Goal: Navigation & Orientation: Find specific page/section

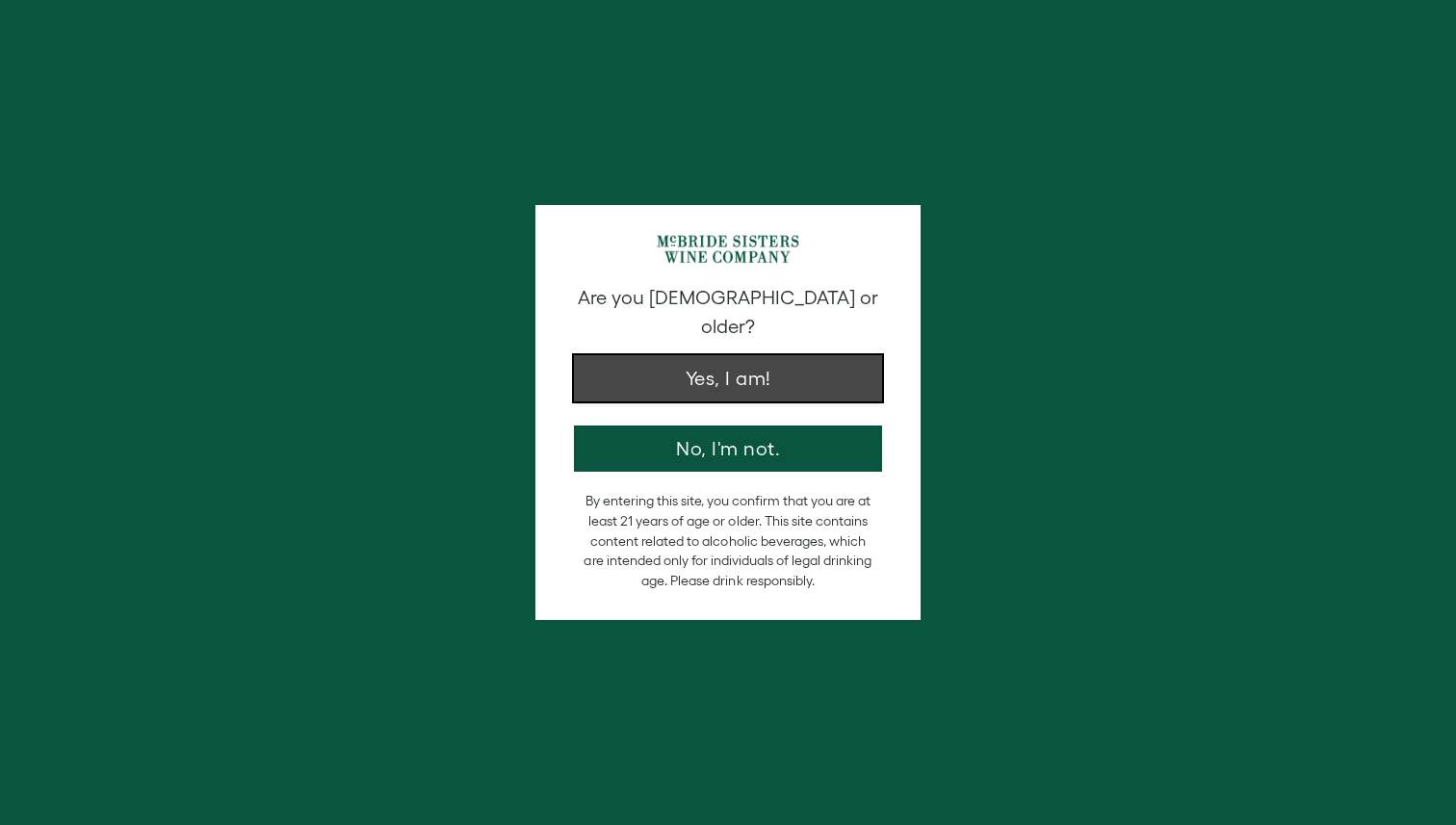
click at [739, 359] on button "Yes, I am!" at bounding box center [728, 378] width 308 height 46
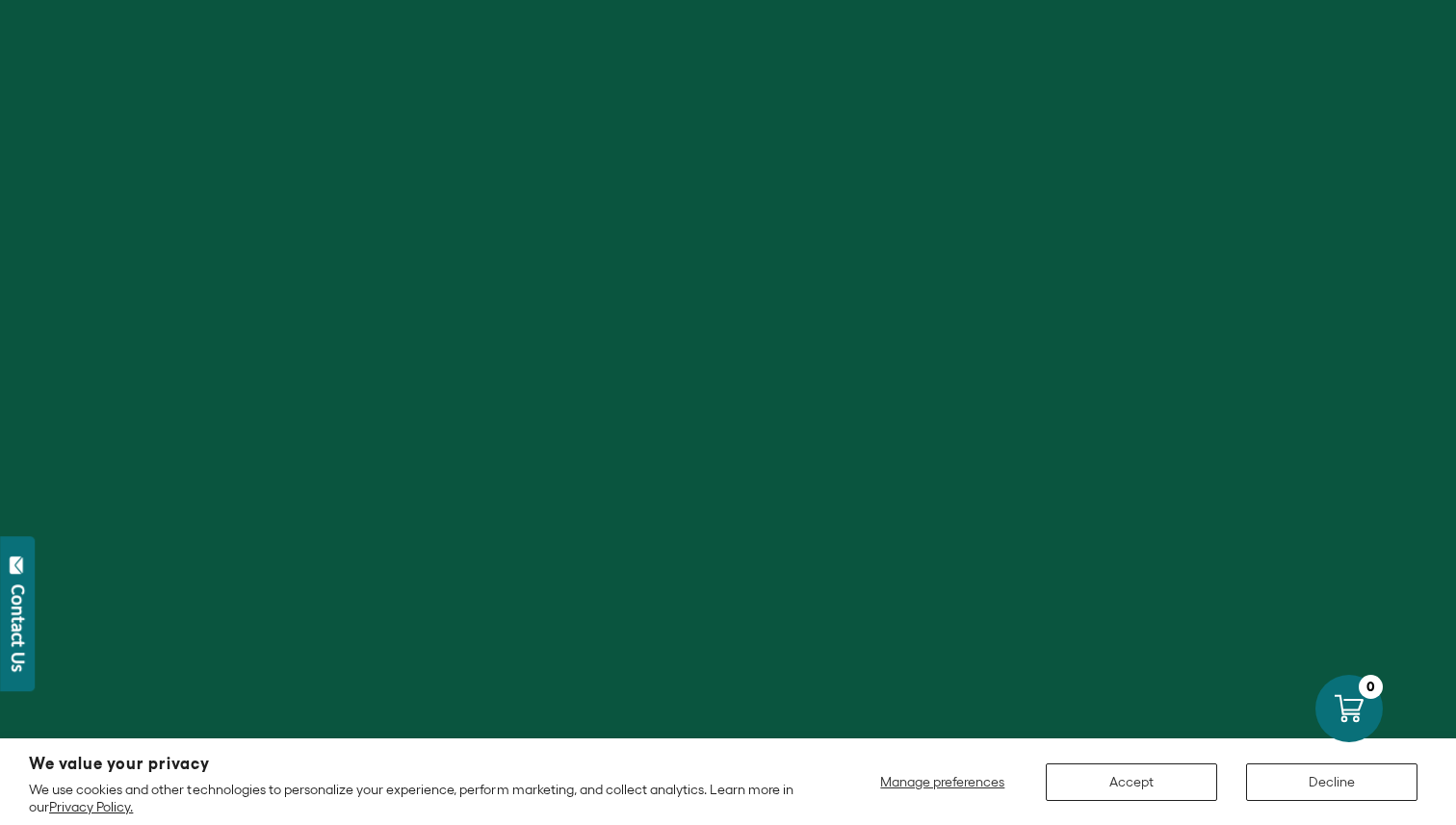
scroll to position [1792, 0]
click at [1123, 802] on div "We value your privacy We use cookies and other technologies to personalize your…" at bounding box center [727, 781] width 1398 height 68
click at [1123, 797] on button "Accept" at bounding box center [1131, 782] width 171 height 37
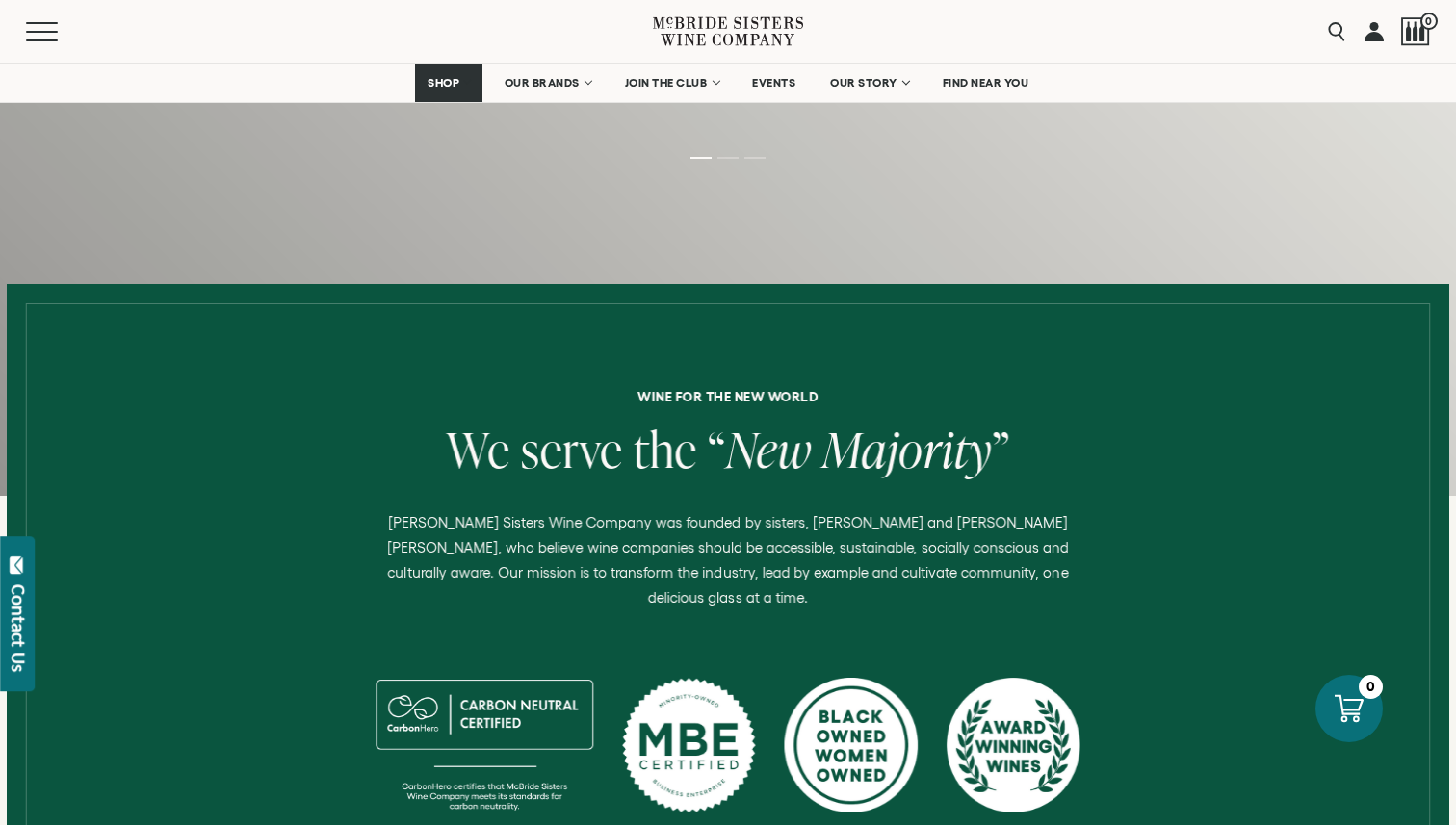
scroll to position [493, 0]
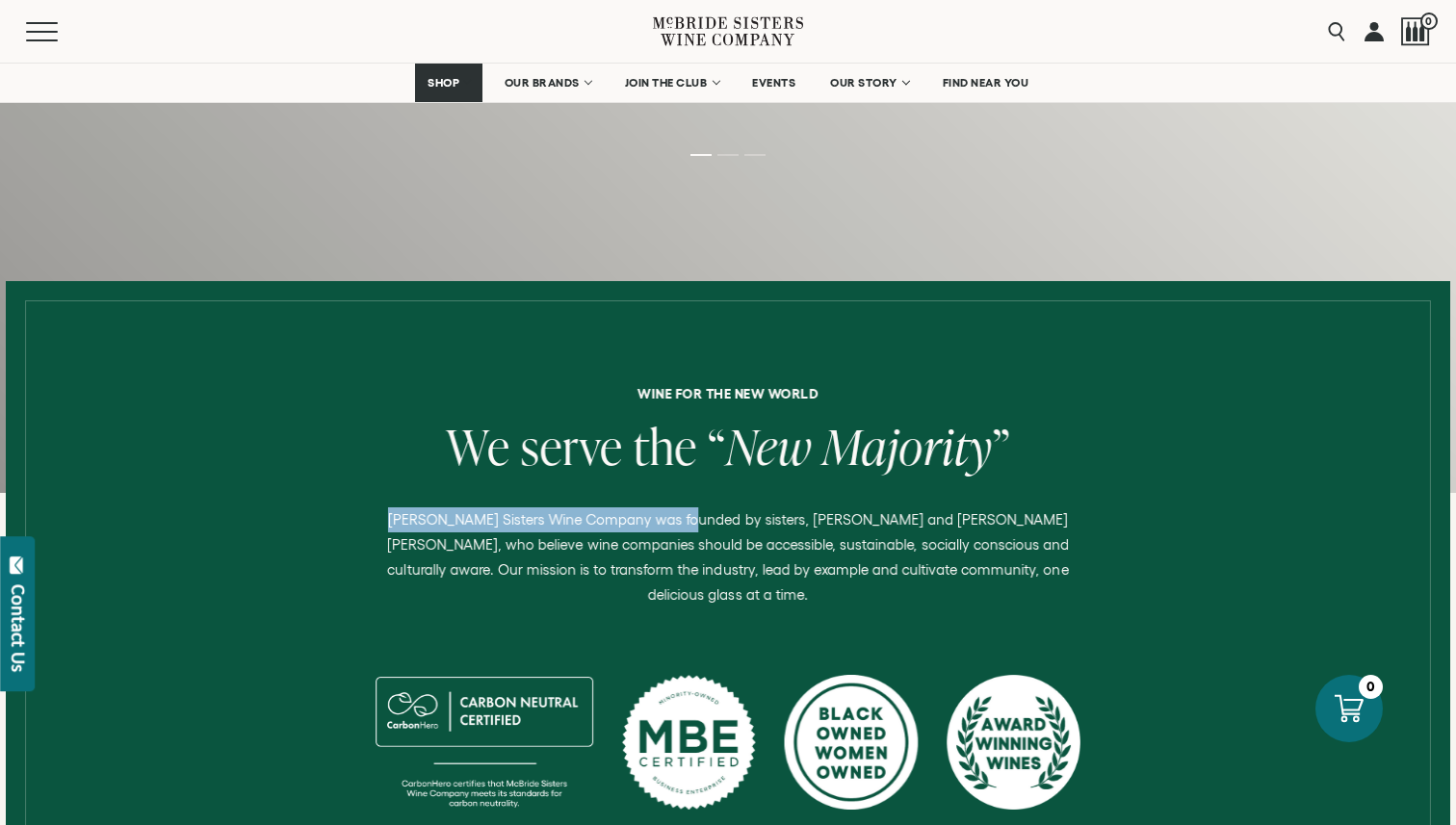
drag, startPoint x: 373, startPoint y: 519, endPoint x: 677, endPoint y: 516, distance: 304.0
click at [676, 517] on p "[PERSON_NAME] Sisters Wine Company was founded by sisters, [PERSON_NAME] and [P…" at bounding box center [727, 558] width 718 height 100
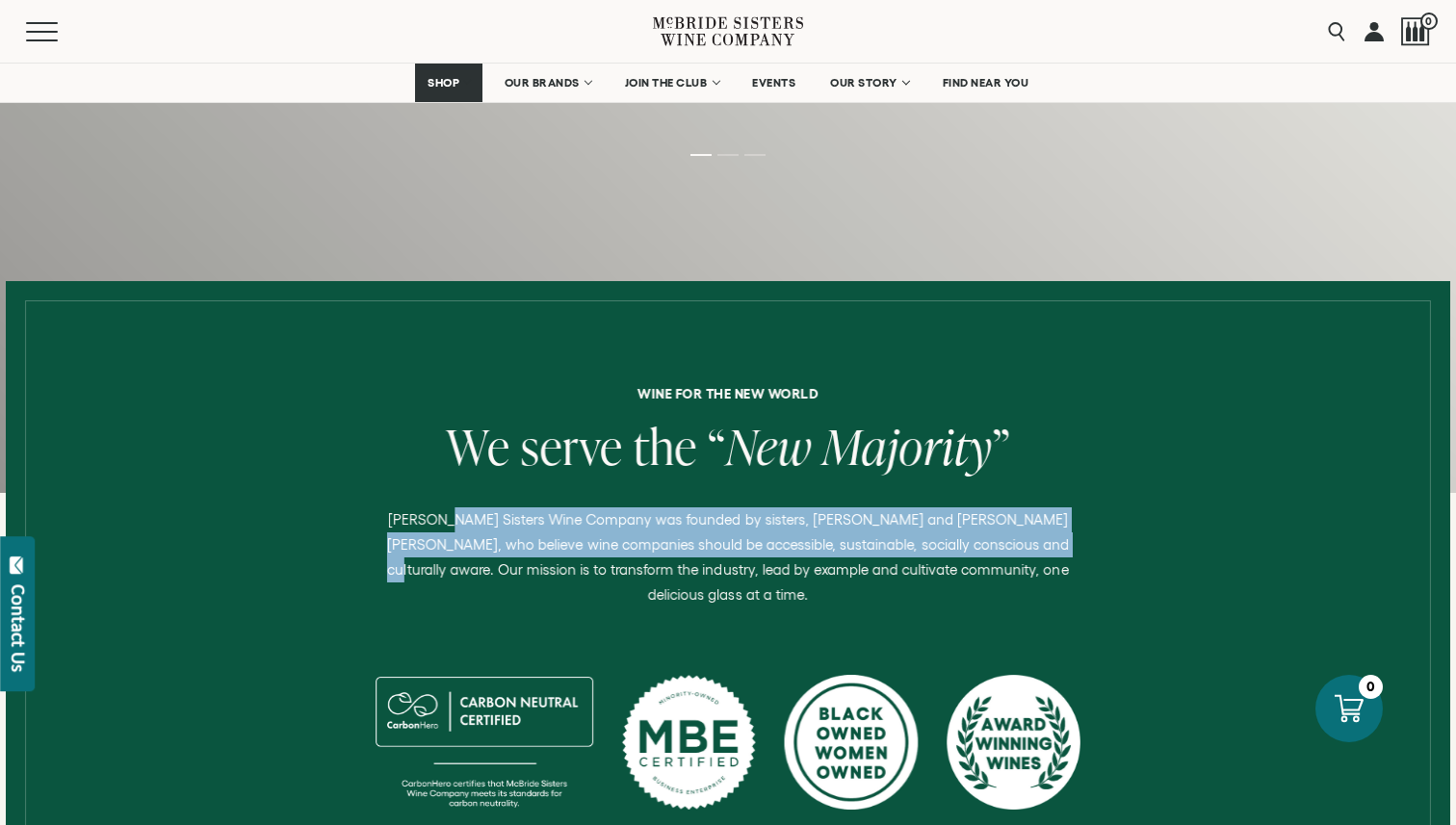
drag, startPoint x: 964, startPoint y: 545, endPoint x: 429, endPoint y: 518, distance: 535.7
click at [430, 519] on p "[PERSON_NAME] Sisters Wine Company was founded by sisters, [PERSON_NAME] and [P…" at bounding box center [727, 558] width 718 height 100
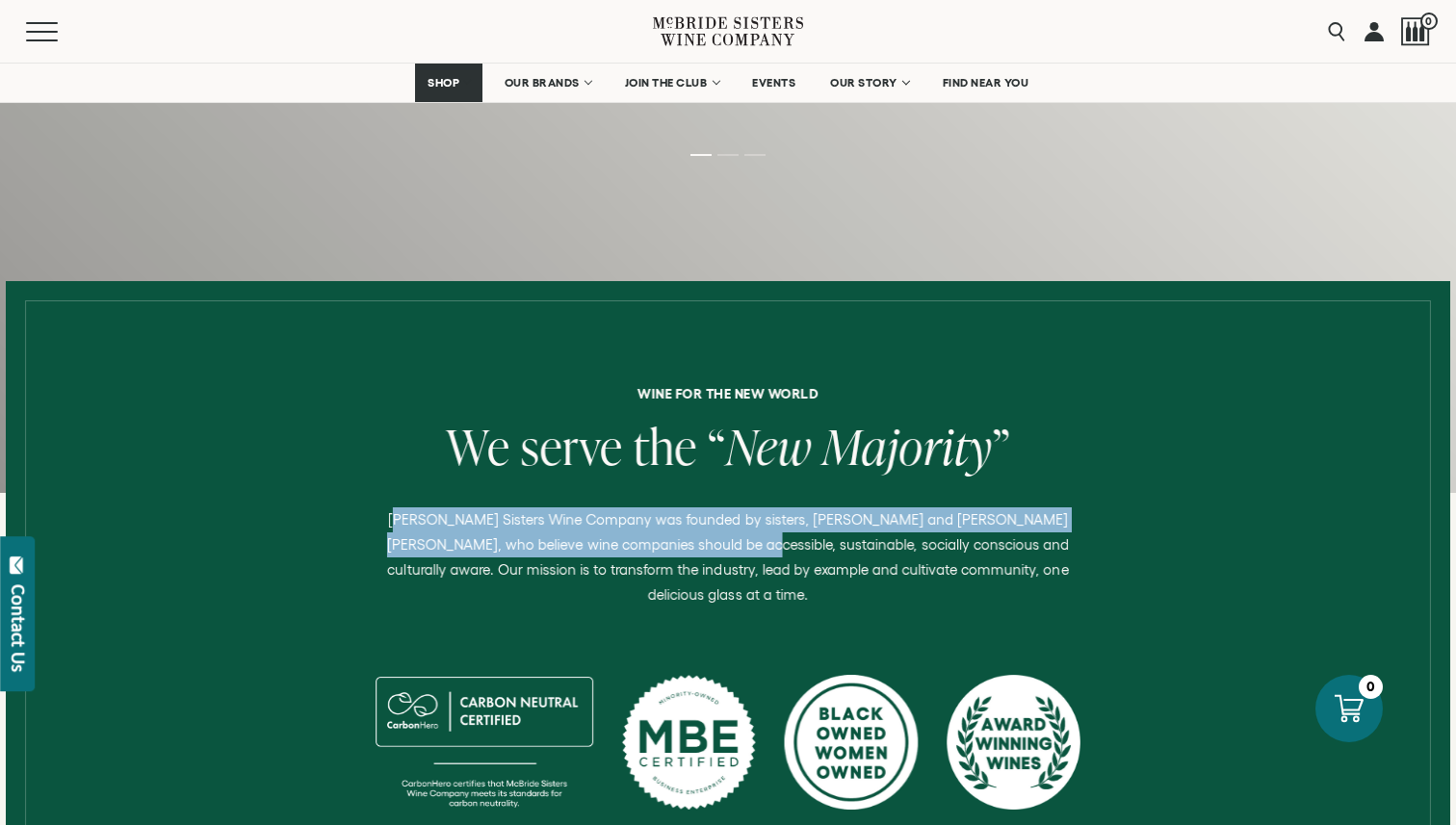
drag, startPoint x: 380, startPoint y: 519, endPoint x: 653, endPoint y: 553, distance: 275.1
click at [653, 553] on p "[PERSON_NAME] Sisters Wine Company was founded by sisters, [PERSON_NAME] and [P…" at bounding box center [727, 558] width 718 height 100
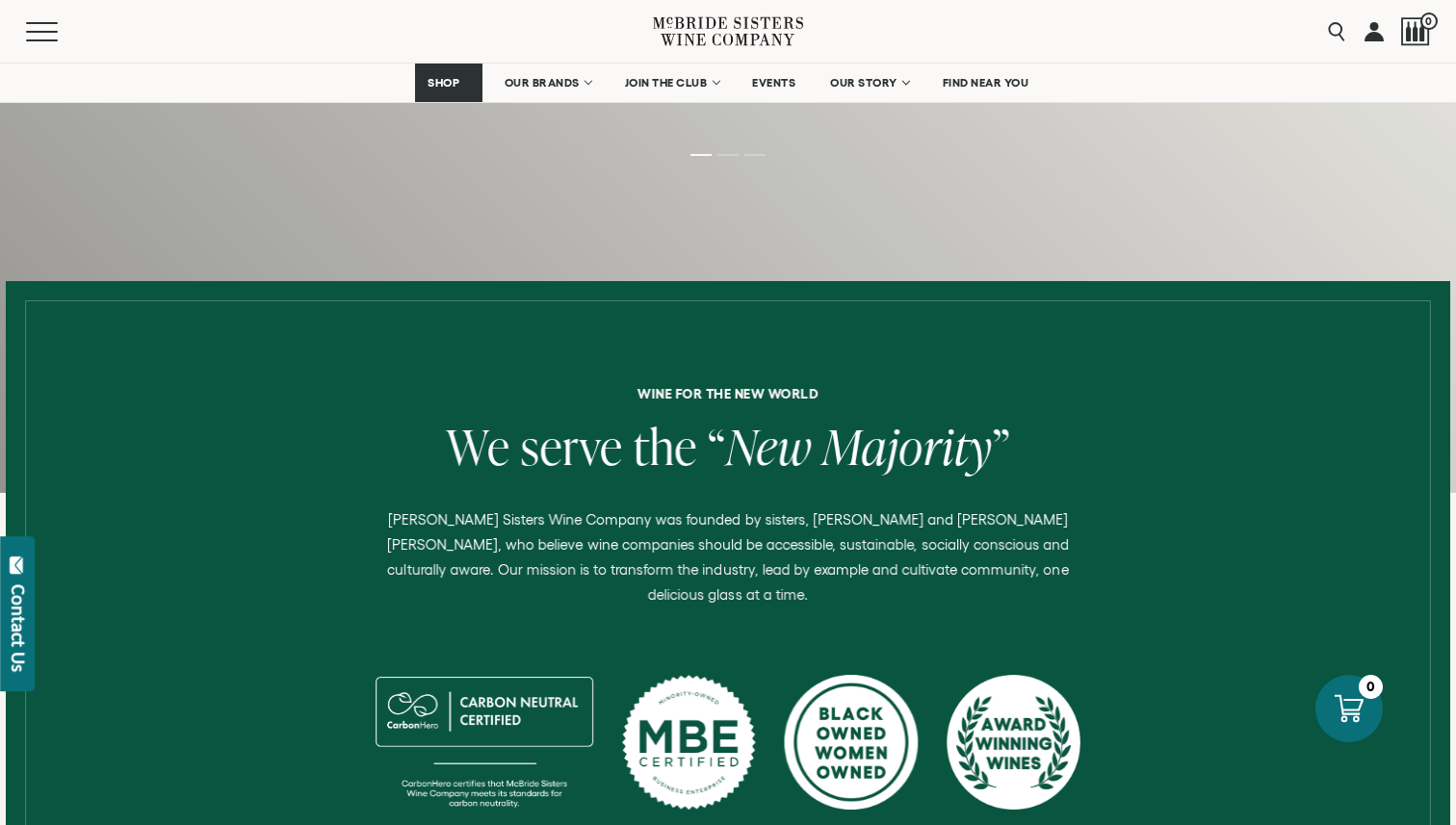
drag, startPoint x: 653, startPoint y: 553, endPoint x: 543, endPoint y: 441, distance: 157.0
click at [543, 441] on div "Wine for the new world We serve the “ New Majority ” McBride Sisters Wine Compa…" at bounding box center [728, 662] width 1415 height 551
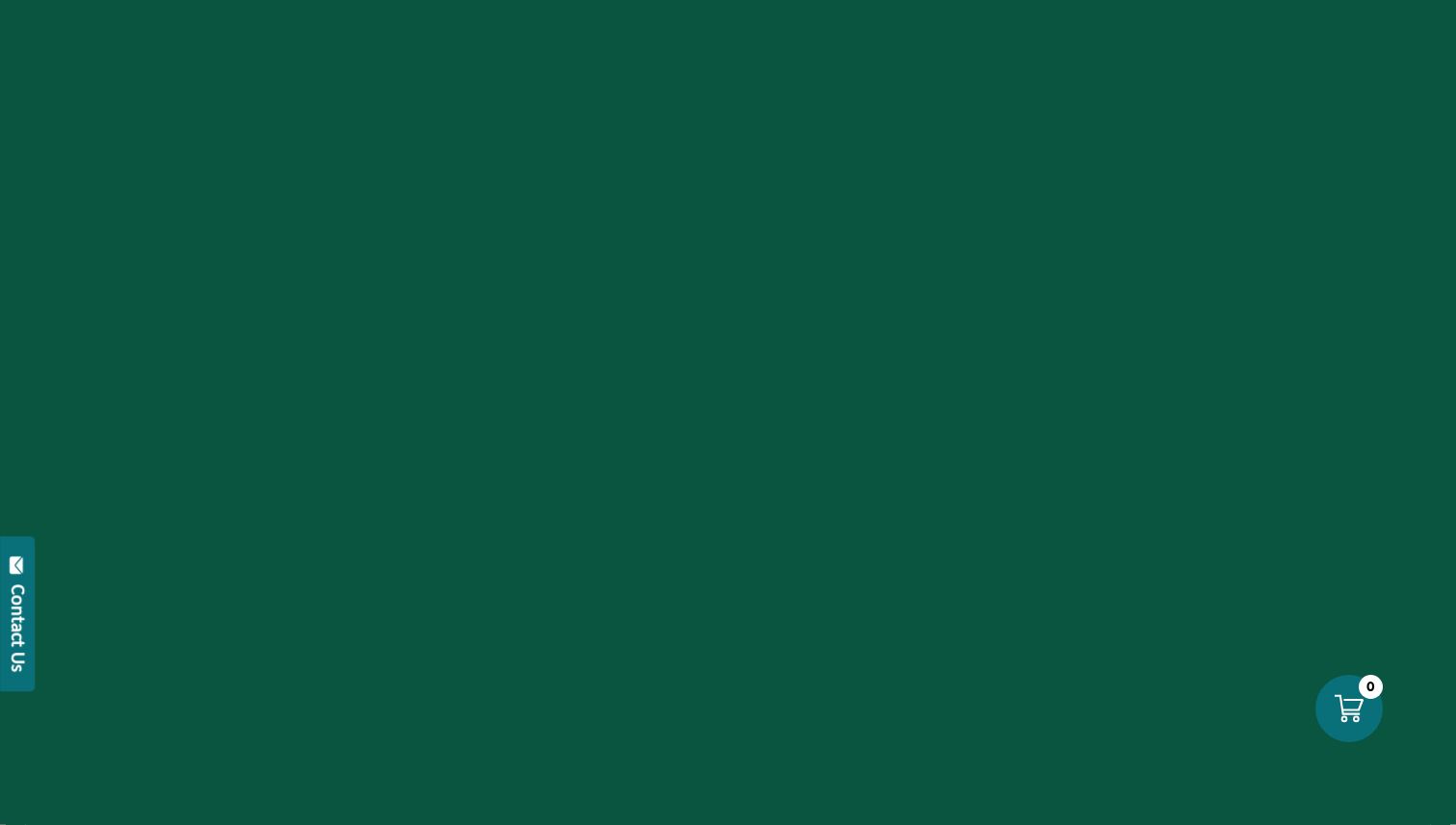
scroll to position [493, 0]
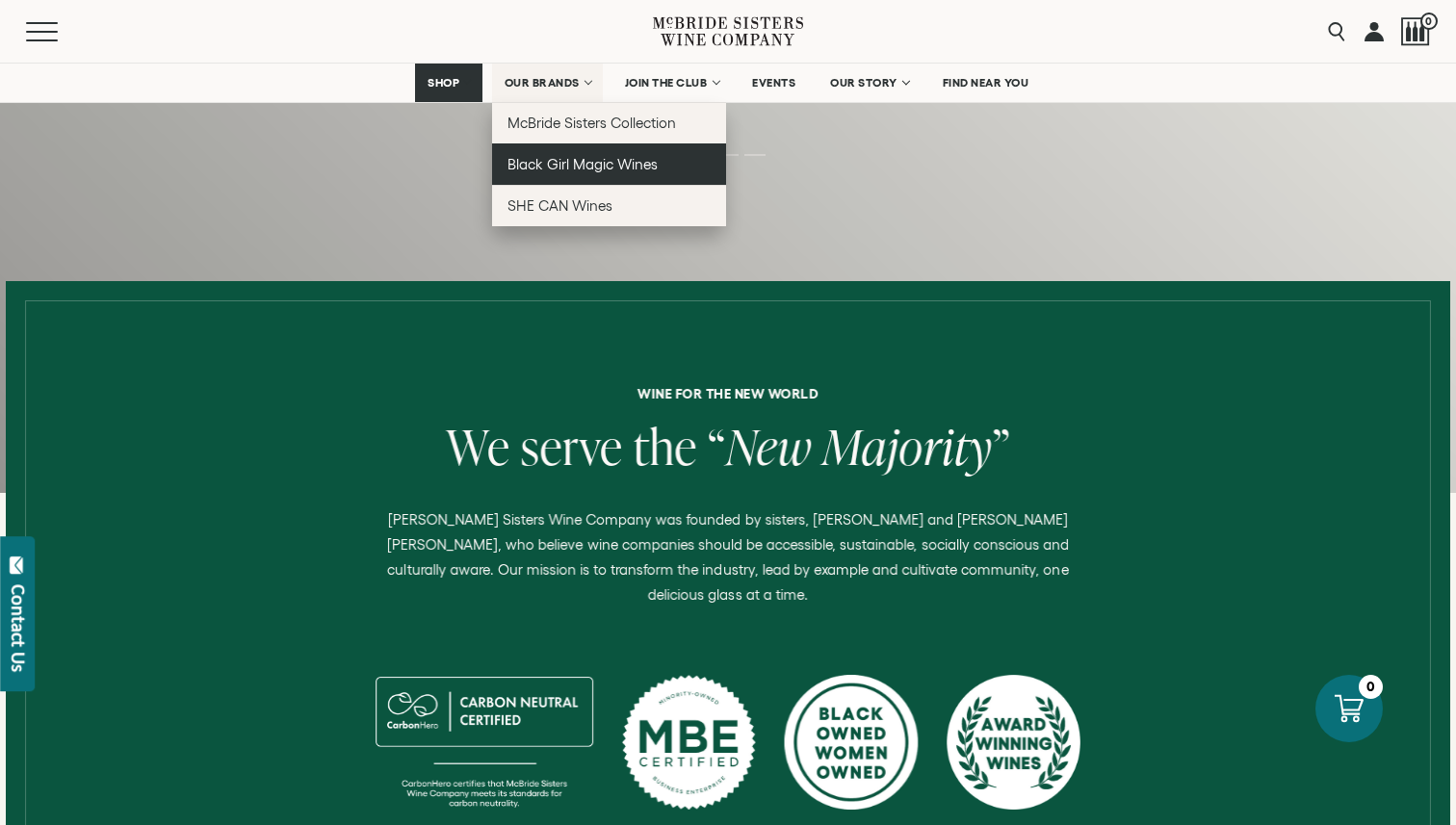
click at [654, 173] on link "Black Girl Magic Wines" at bounding box center [608, 164] width 234 height 41
